Goal: Transaction & Acquisition: Purchase product/service

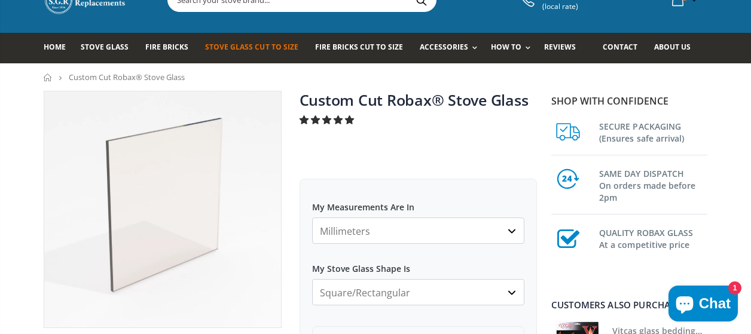
scroll to position [72, 0]
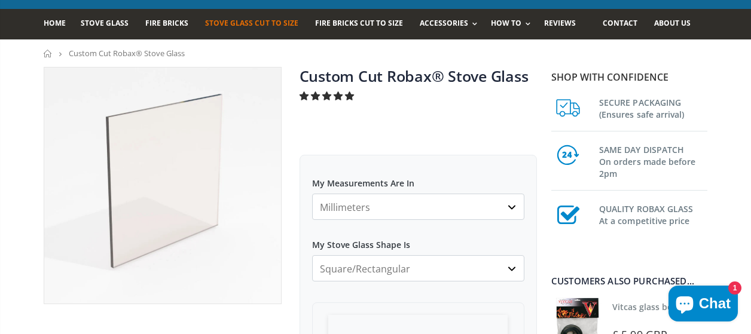
click at [511, 207] on select "Millimeters Centimeters Inches" at bounding box center [418, 207] width 213 height 26
click at [327, 202] on select "Millimeters Centimeters Inches" at bounding box center [418, 207] width 213 height 26
click at [513, 268] on select "Square/Rectangular Arched Half Arch Both Top Corners Cut Single Corner Cut All …" at bounding box center [418, 268] width 213 height 26
click at [554, 266] on div "Shop with confidence SECURE PACKAGING (Ensures safe arrival) SAME DAY DISPATCH …" at bounding box center [629, 271] width 156 height 402
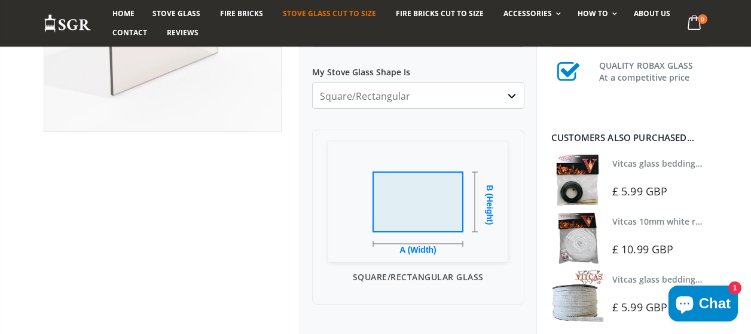
scroll to position [263, 0]
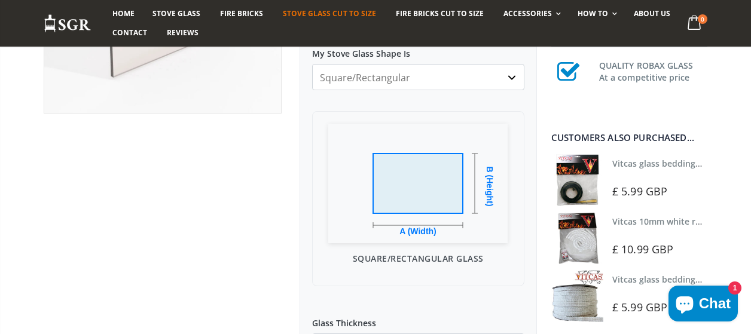
click at [395, 211] on img at bounding box center [417, 184] width 179 height 120
click at [511, 270] on div "Square/Rectangular Glass" at bounding box center [418, 198] width 213 height 175
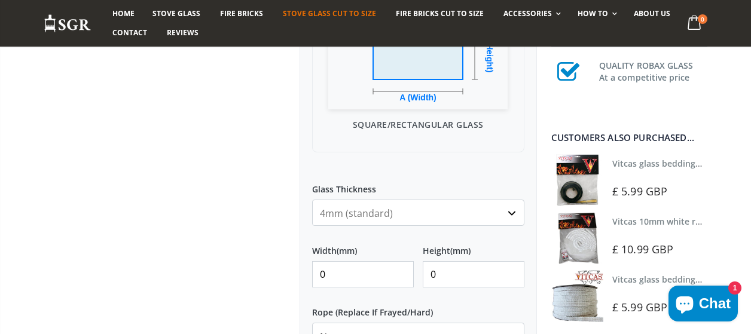
scroll to position [407, 0]
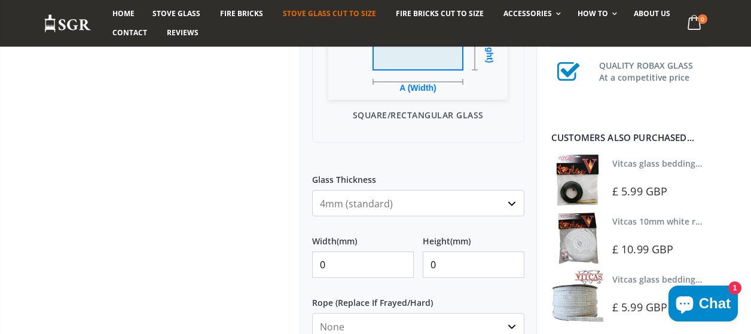
click at [400, 274] on input "0" at bounding box center [363, 265] width 102 height 26
click at [329, 258] on input "0" at bounding box center [363, 265] width 102 height 26
click at [319, 263] on input "0" at bounding box center [363, 265] width 102 height 26
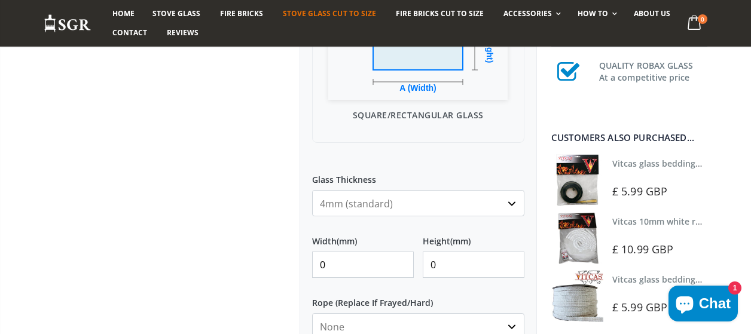
click at [326, 265] on input "0" at bounding box center [363, 265] width 102 height 26
type input "363"
click at [435, 264] on input "0" at bounding box center [474, 265] width 102 height 26
click at [436, 268] on input "0310" at bounding box center [474, 265] width 102 height 26
type input "310"
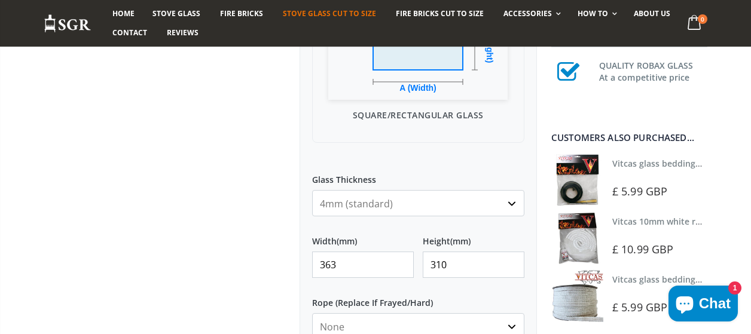
click at [539, 309] on div "Custom Cut Robax® Stove Glass 296 reviews Pool Type Default Title Pool #1 Pool …" at bounding box center [419, 146] width 256 height 829
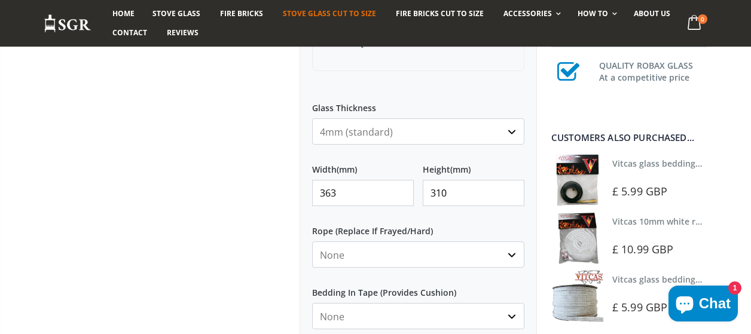
scroll to position [502, 0]
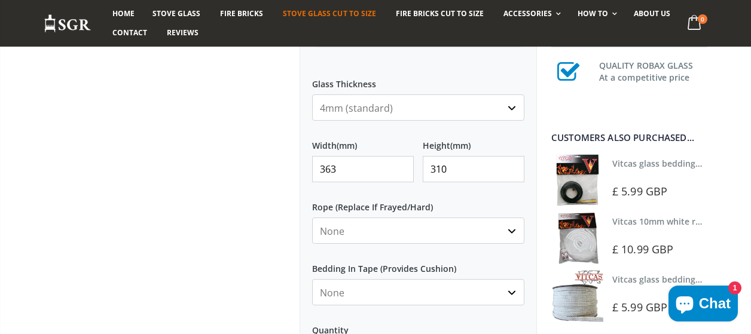
click at [512, 293] on select "None Black White" at bounding box center [418, 292] width 213 height 26
select select "black"
click at [540, 296] on div "Custom Cut Robax® Stove Glass 296 reviews Pool Type Default Title Pool #1 Pool …" at bounding box center [419, 51] width 256 height 829
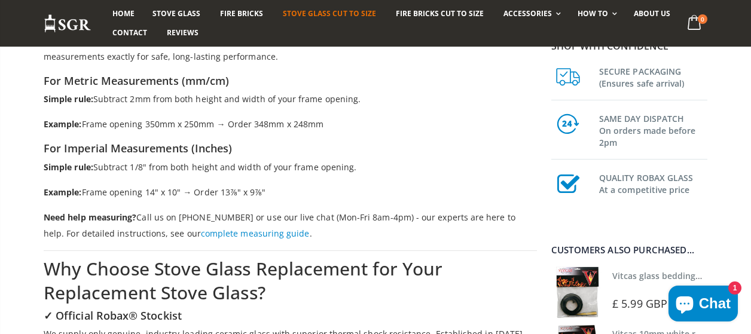
scroll to position [1363, 0]
